Goal: Task Accomplishment & Management: Manage account settings

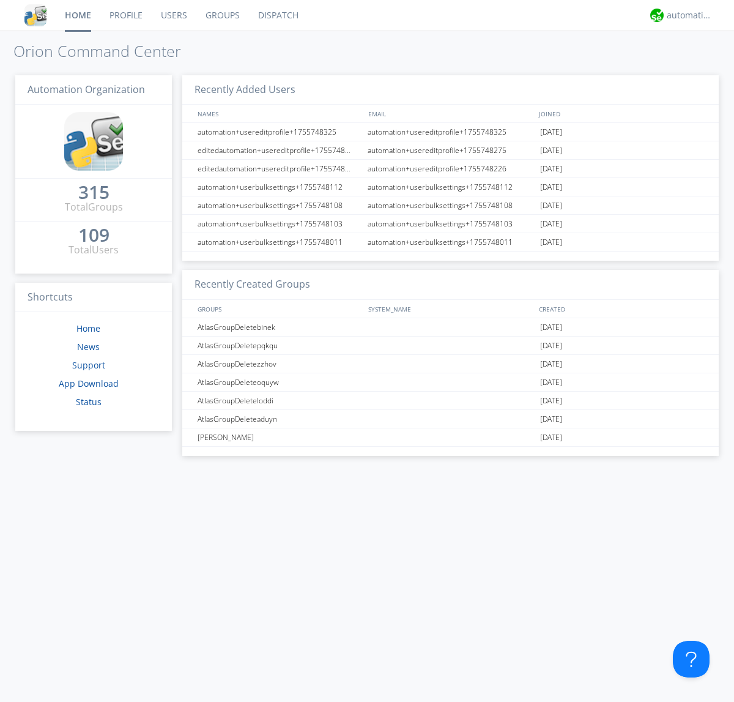
click at [222, 15] on link "Groups" at bounding box center [222, 15] width 53 height 31
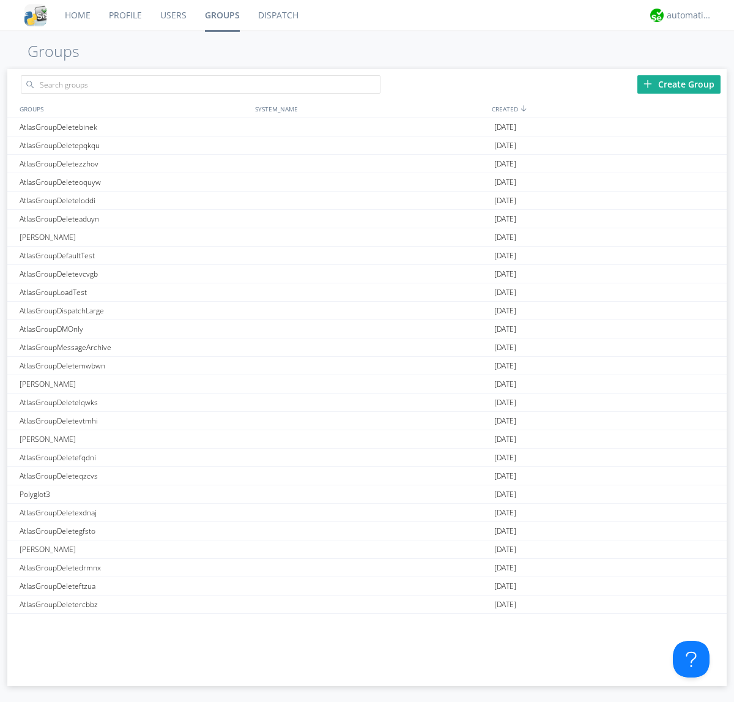
click at [679, 84] on div "Create Group" at bounding box center [679, 84] width 83 height 18
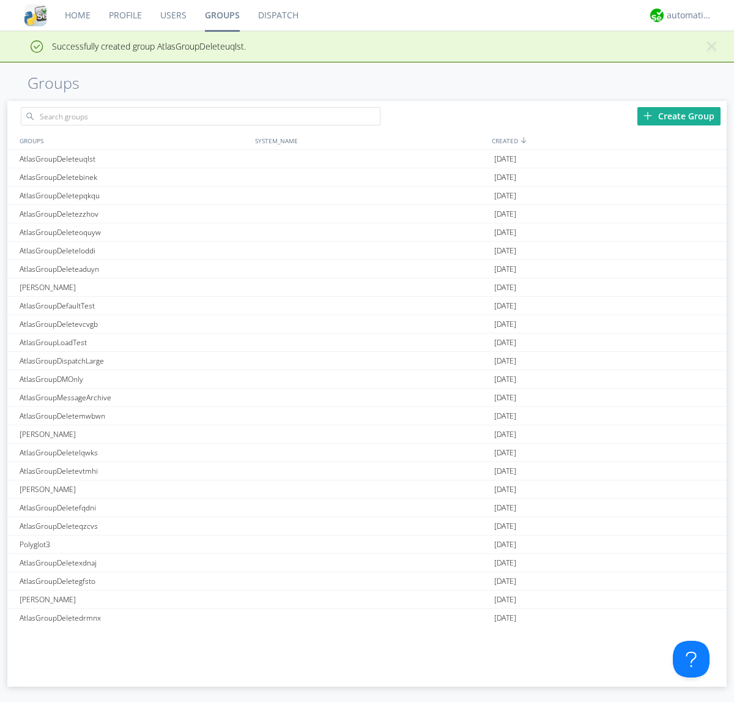
click at [222, 15] on link "Groups" at bounding box center [222, 15] width 53 height 31
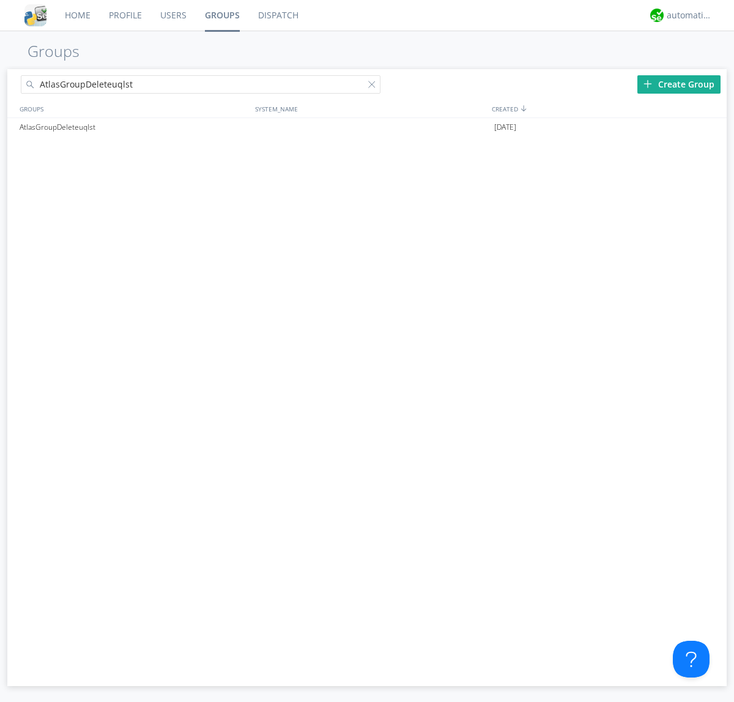
type input "AtlasGroupDeleteuqlst"
click at [375, 86] on div at bounding box center [374, 87] width 12 height 12
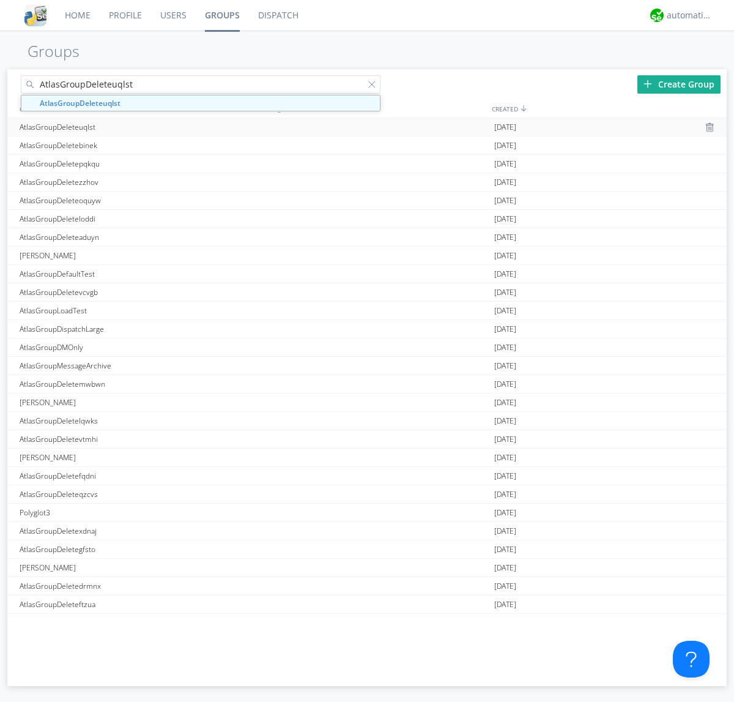
type input "AtlasGroupDeleteuqlst"
click at [134, 127] on div "AtlasGroupDeleteuqlst" at bounding box center [135, 127] width 236 height 18
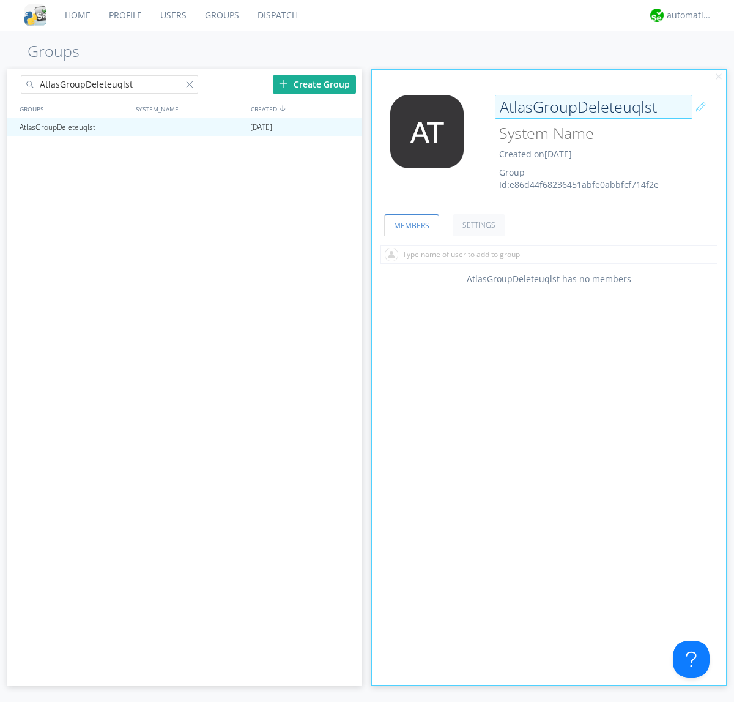
click at [549, 146] on div "AtlasGroupDeleteuqlst Created on [DATE] Group Id: e86d44f68236451abfe0abbfcf714…" at bounding box center [578, 143] width 177 height 96
click at [594, 106] on input "AtlasGroupDeleteuqlst" at bounding box center [594, 107] width 198 height 24
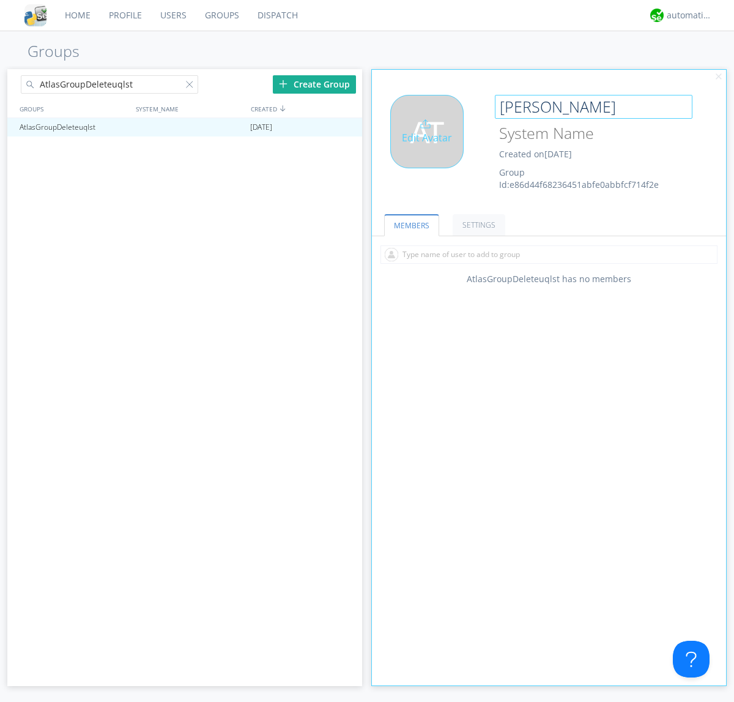
type input "[PERSON_NAME]"
click at [431, 146] on div "Edit Avatar" at bounding box center [426, 131] width 73 height 73
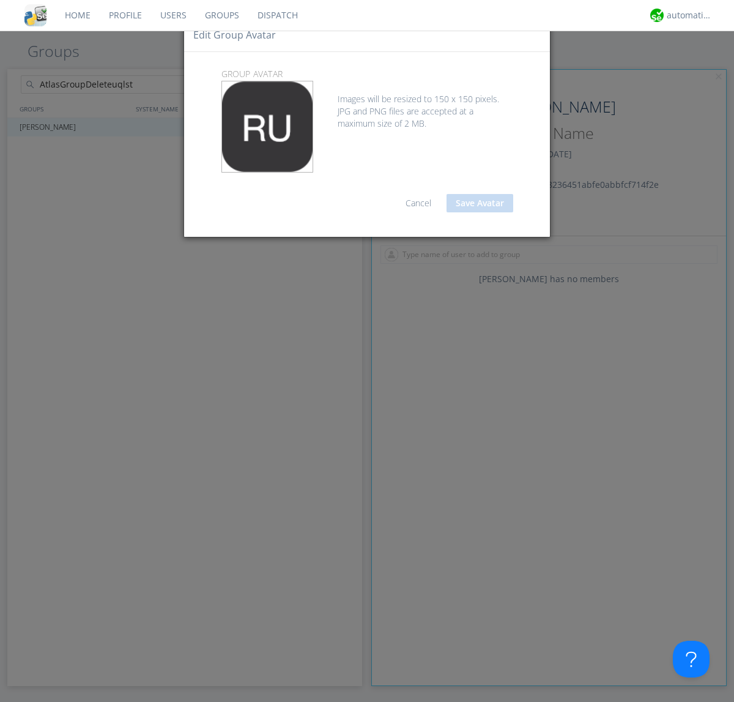
type input "C:\fakepath\selenium.png"
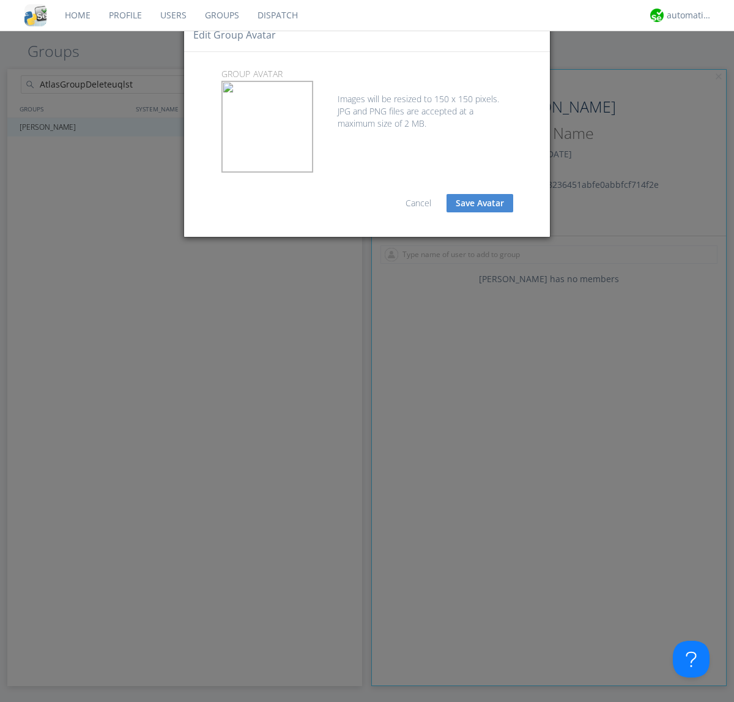
click at [480, 203] on button "Save Avatar" at bounding box center [480, 203] width 67 height 18
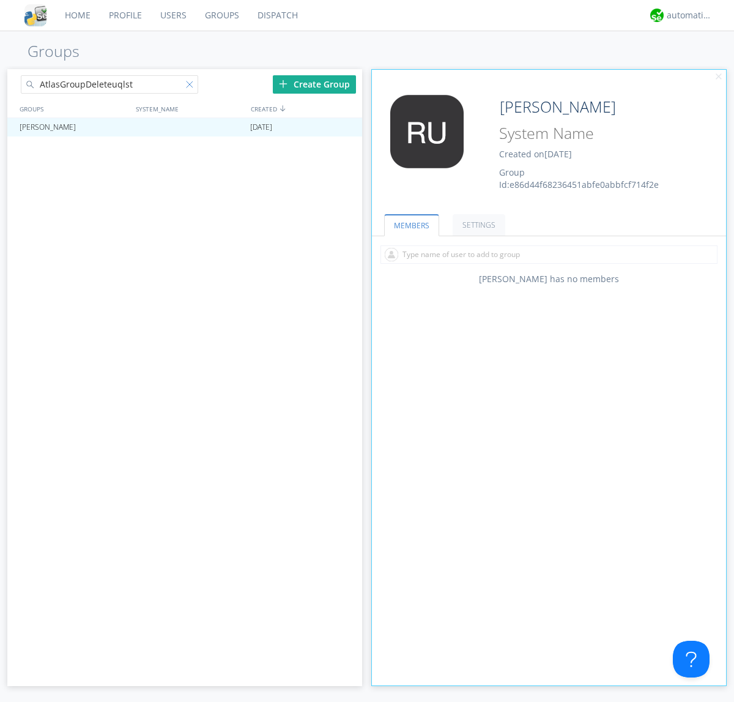
click at [192, 86] on div at bounding box center [192, 87] width 12 height 12
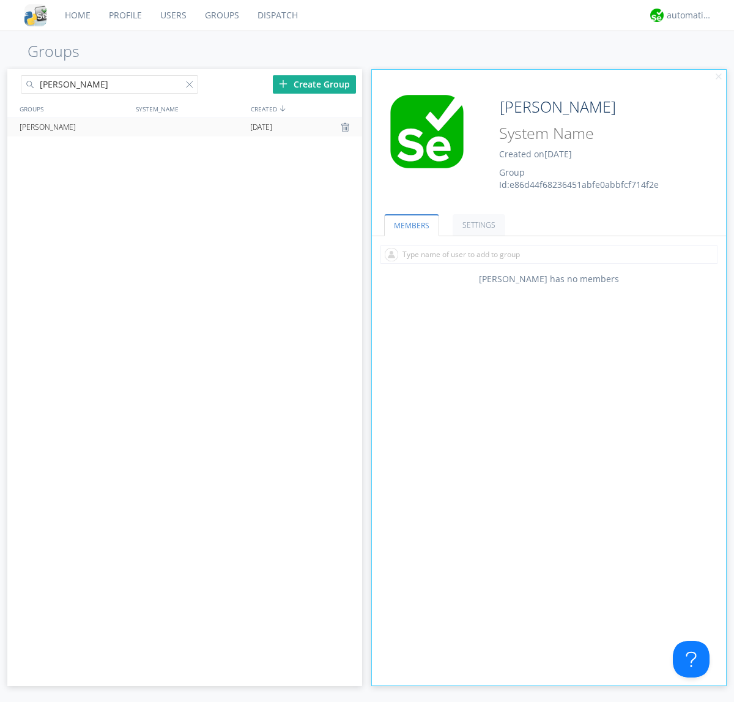
type input "[PERSON_NAME]"
click at [346, 127] on div at bounding box center [347, 127] width 12 height 10
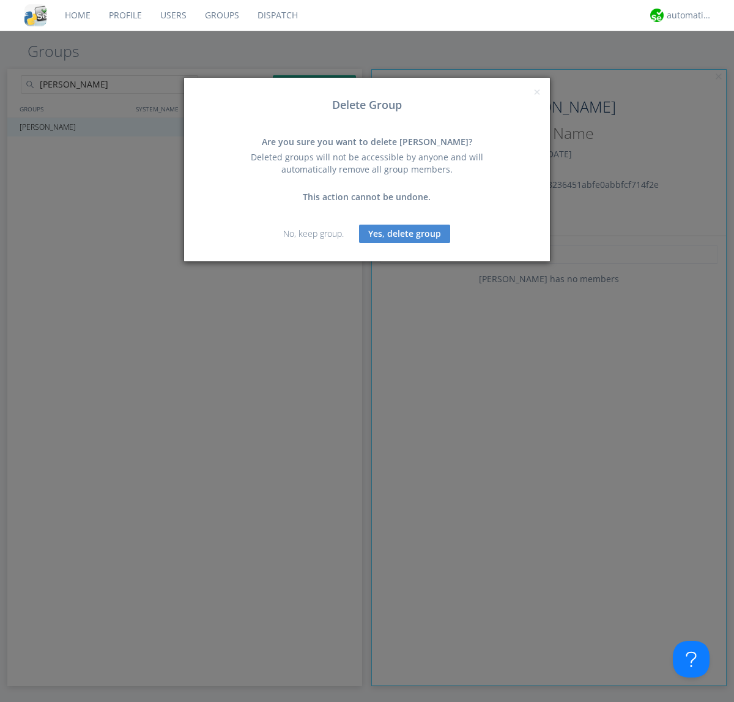
click at [405, 233] on button "Yes, delete group" at bounding box center [404, 234] width 91 height 18
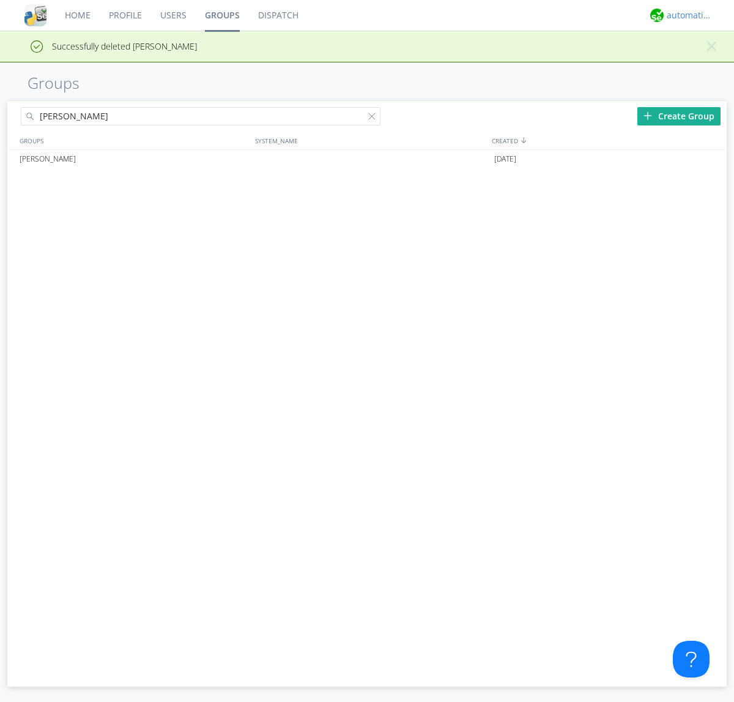
click at [687, 15] on div "automation+atlas" at bounding box center [690, 15] width 46 height 12
